Goal: Find specific page/section: Find specific page/section

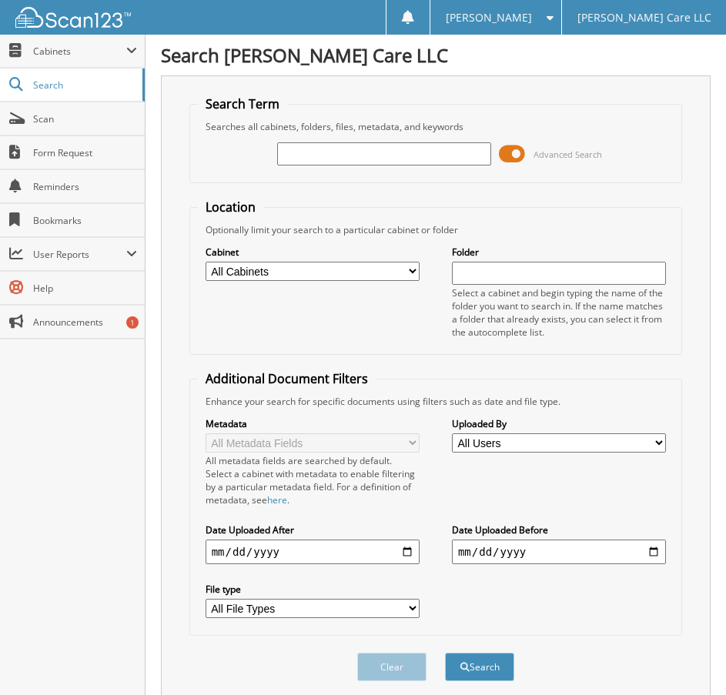
click at [318, 161] on input "text" at bounding box center [384, 153] width 214 height 23
type input "[PERSON_NAME]"
click at [445, 652] on button "Search" at bounding box center [479, 666] width 69 height 28
drag, startPoint x: 357, startPoint y: 147, endPoint x: 224, endPoint y: 181, distance: 137.3
click at [224, 181] on fieldset "Search Term Searches all cabinets, folders, files, metadata, and keywords lizbe…" at bounding box center [435, 139] width 493 height 88
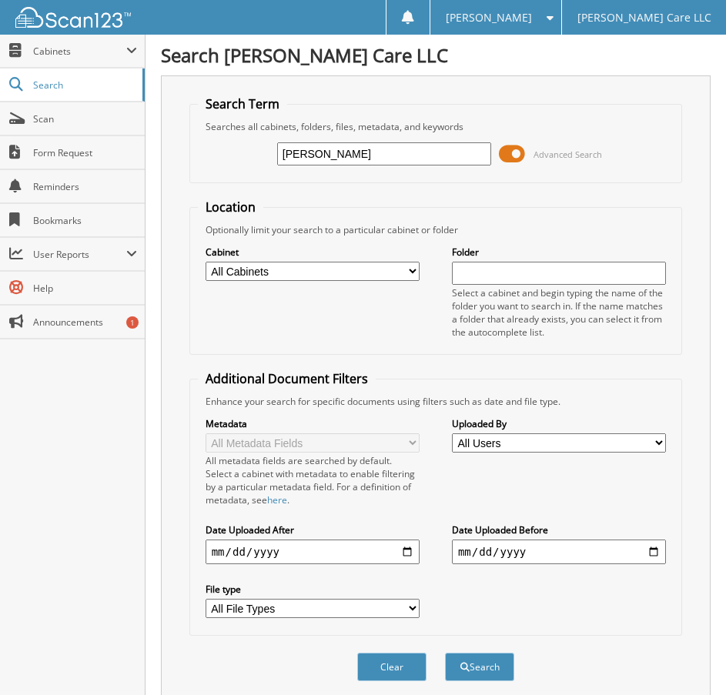
type input "[PERSON_NAME]"
click at [445, 652] on button "Search" at bounding box center [479, 666] width 69 height 28
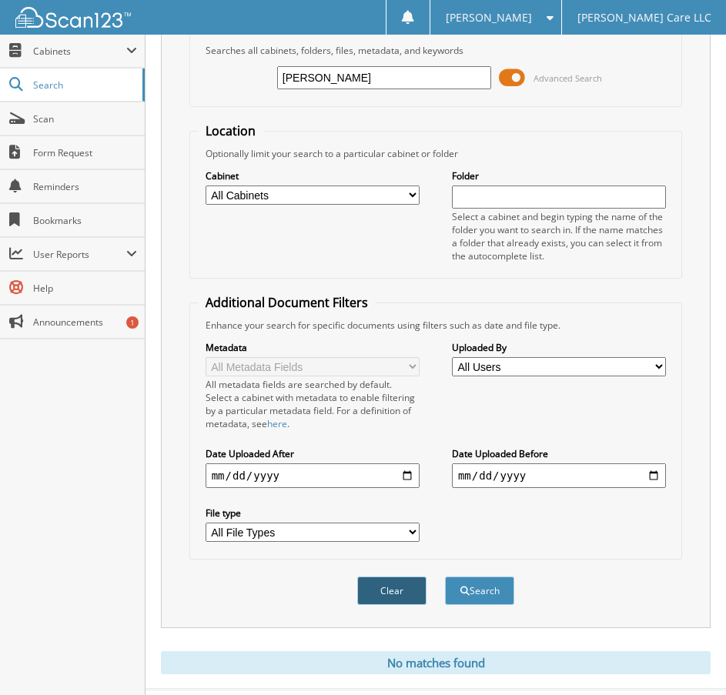
scroll to position [110, 0]
